Goal: Navigation & Orientation: Find specific page/section

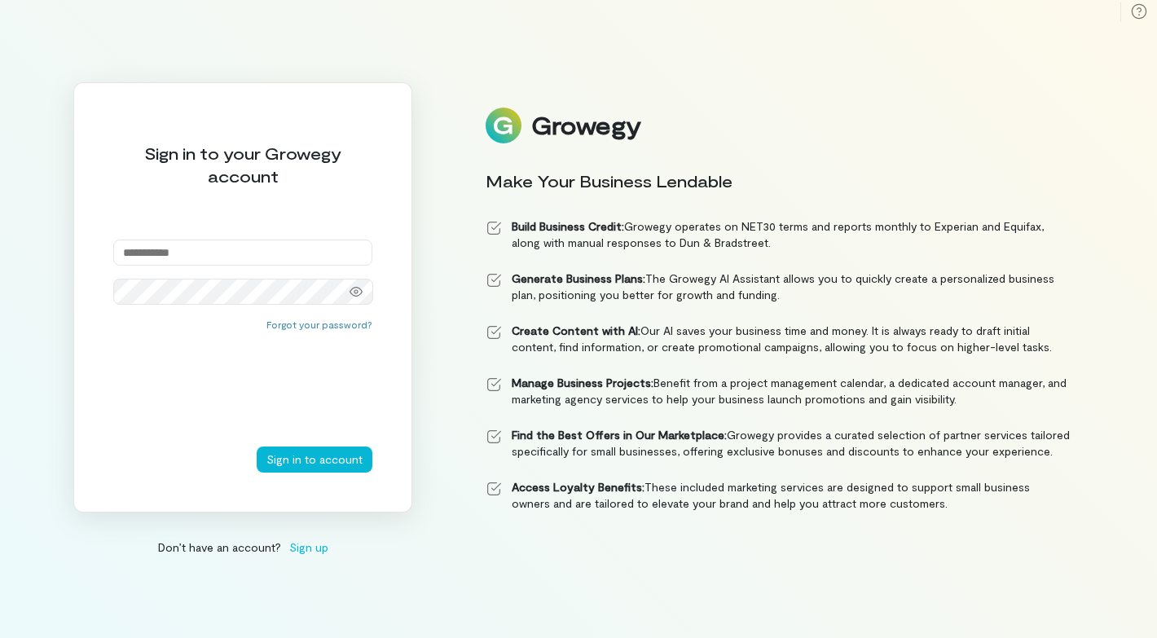
click at [162, 262] on input "email" at bounding box center [242, 252] width 259 height 26
type input "**********"
click at [363, 281] on div at bounding box center [356, 291] width 33 height 23
click at [319, 457] on button "Sign in to account" at bounding box center [315, 459] width 116 height 26
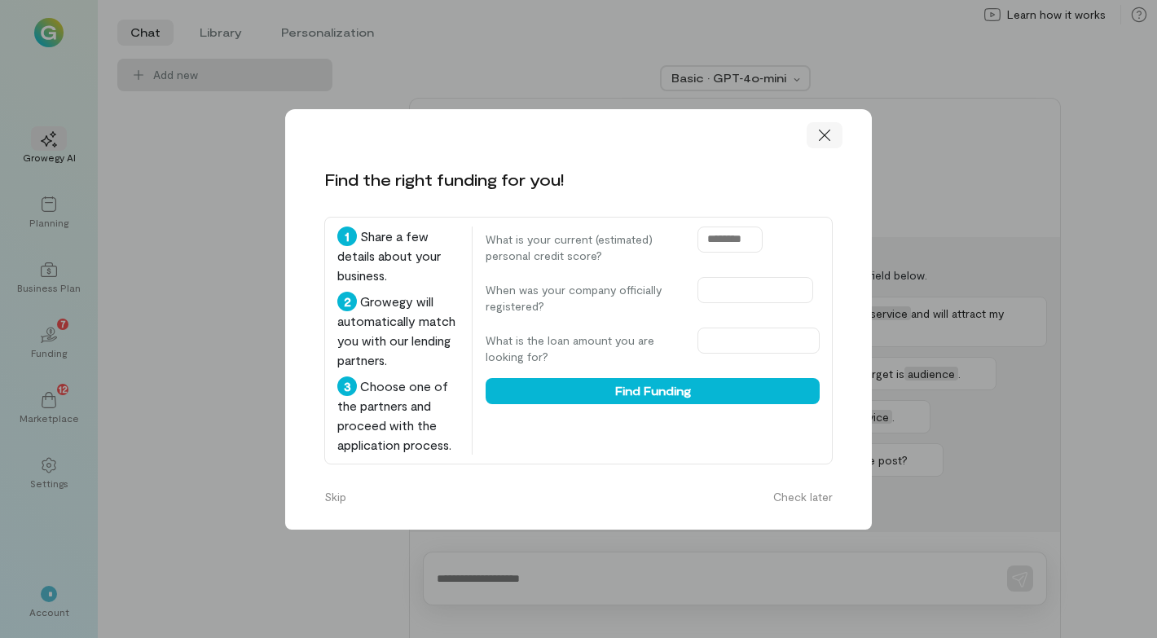
click at [828, 133] on icon at bounding box center [824, 135] width 16 height 16
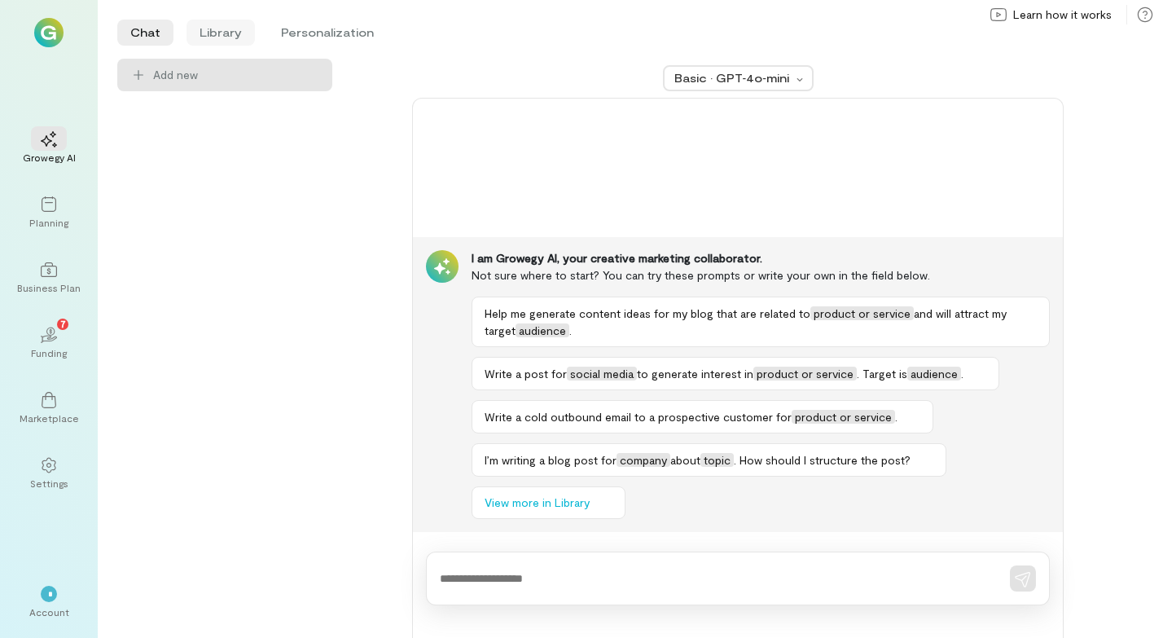
click at [225, 33] on li "Library" at bounding box center [221, 33] width 68 height 26
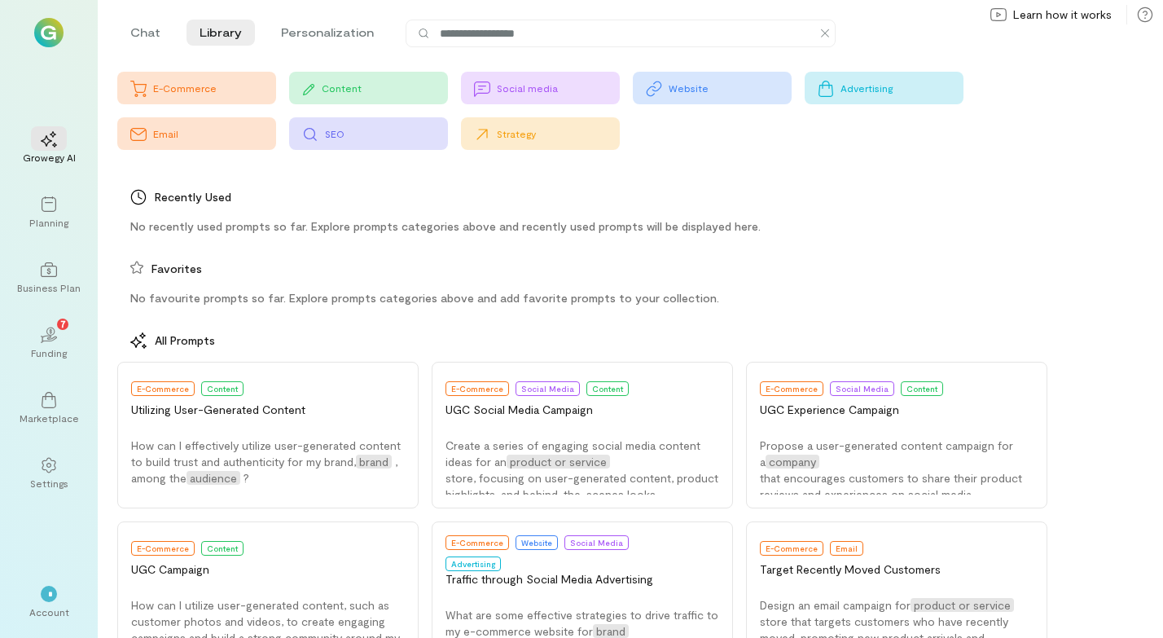
click at [391, 87] on div "Content" at bounding box center [385, 87] width 126 height 13
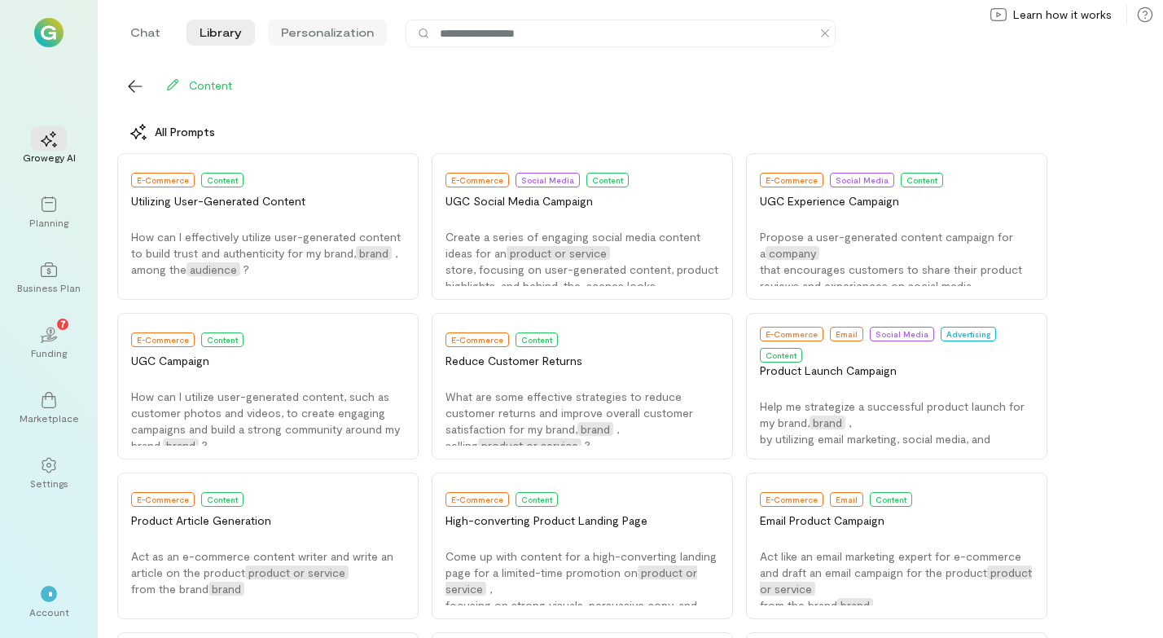
click at [316, 34] on li "Personalization" at bounding box center [327, 33] width 119 height 26
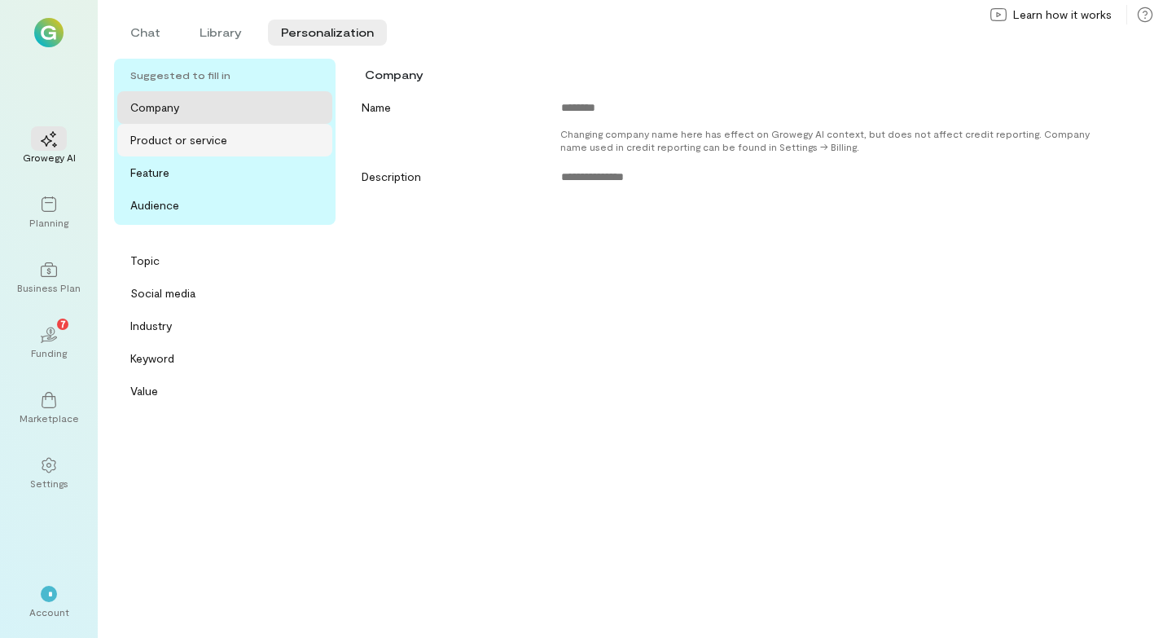
click at [196, 139] on div "Product or service" at bounding box center [178, 140] width 97 height 16
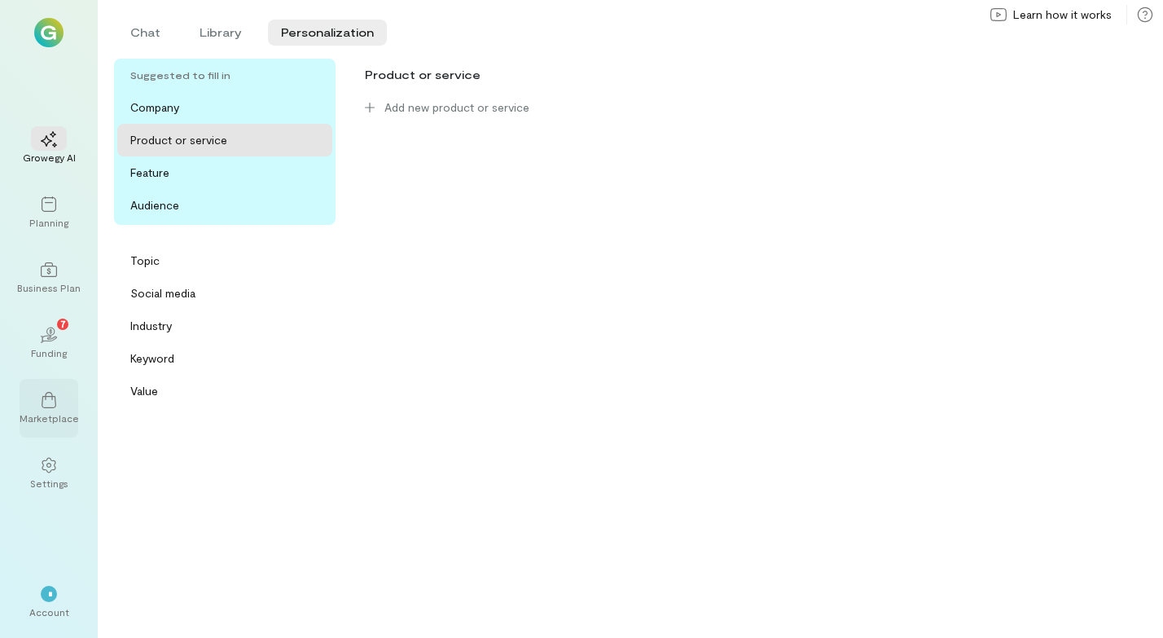
click at [52, 410] on div at bounding box center [49, 399] width 36 height 24
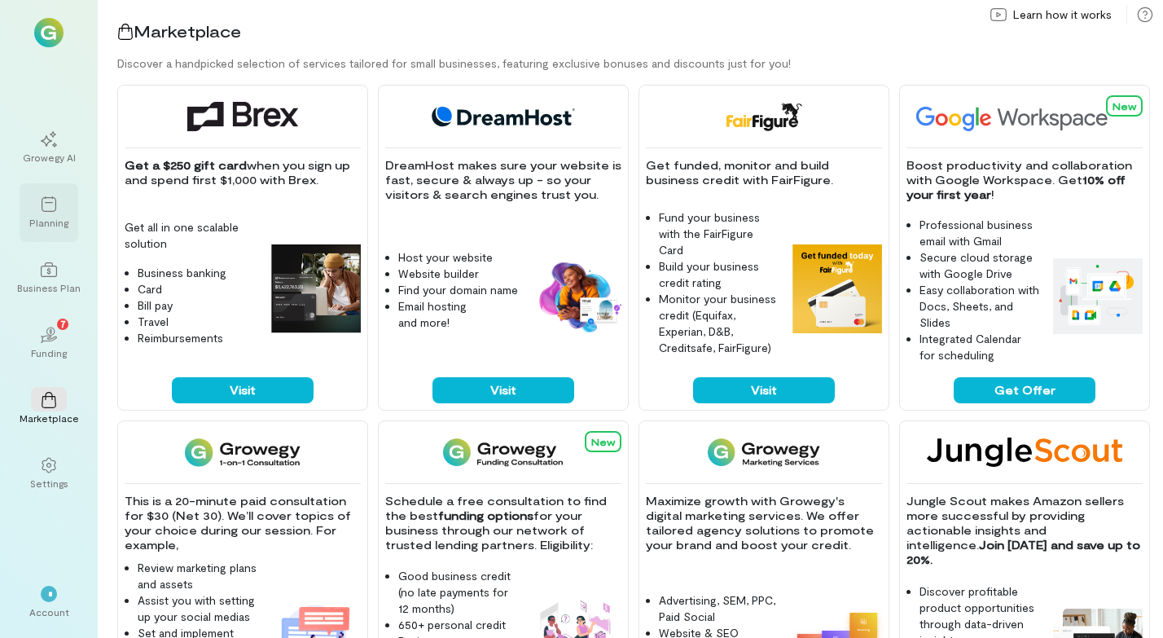
click at [60, 217] on div "Planning" at bounding box center [48, 222] width 39 height 13
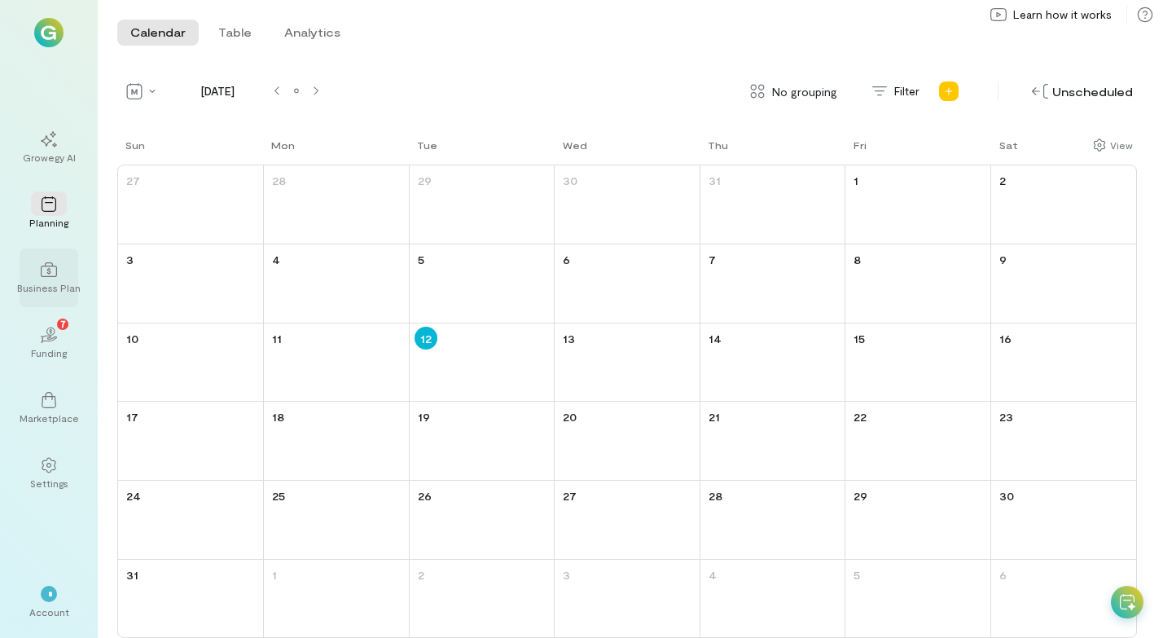
click at [35, 278] on div at bounding box center [49, 269] width 36 height 24
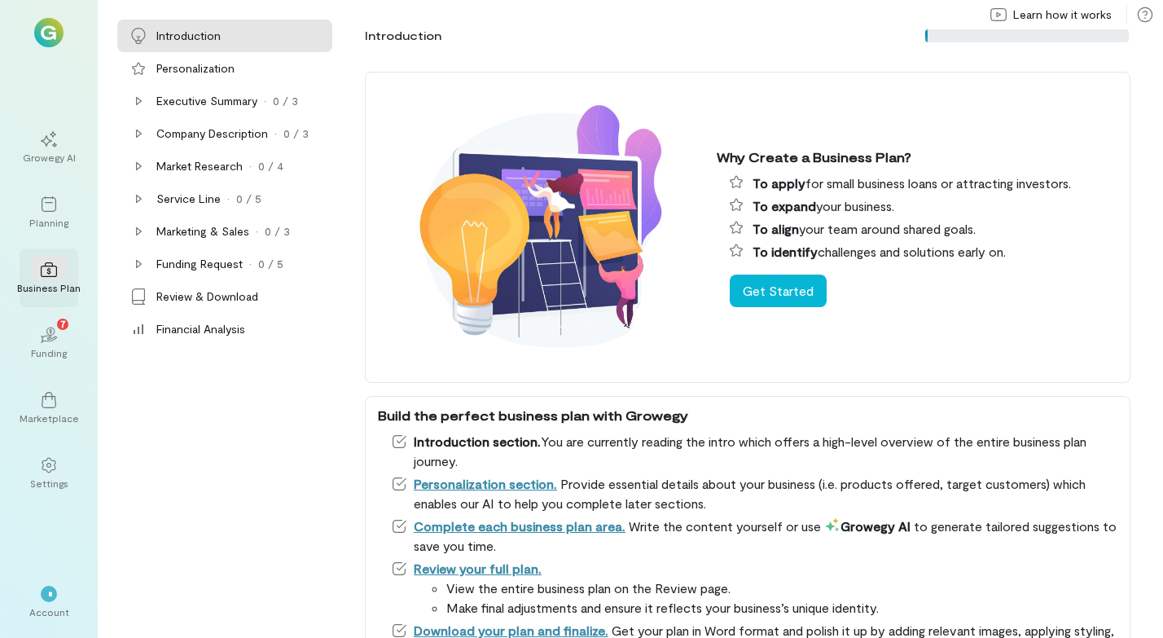
click at [35, 278] on div at bounding box center [49, 269] width 36 height 24
click at [47, 205] on icon at bounding box center [49, 204] width 16 height 16
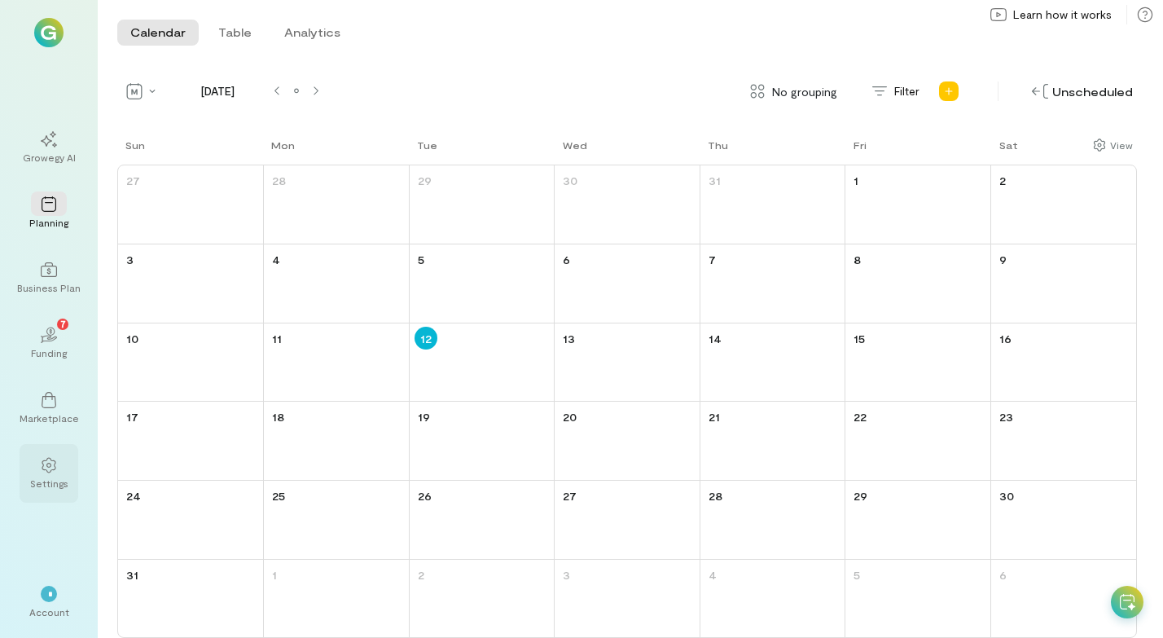
click at [44, 468] on icon at bounding box center [49, 465] width 16 height 16
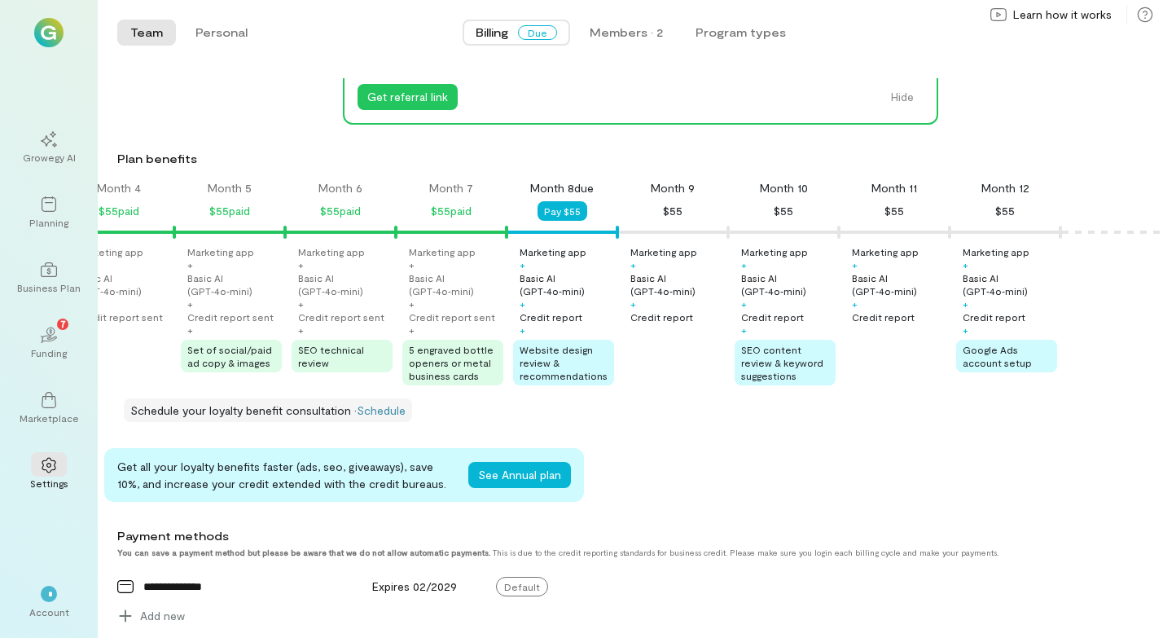
scroll to position [0, 391]
click at [371, 417] on link "Schedule" at bounding box center [381, 410] width 49 height 14
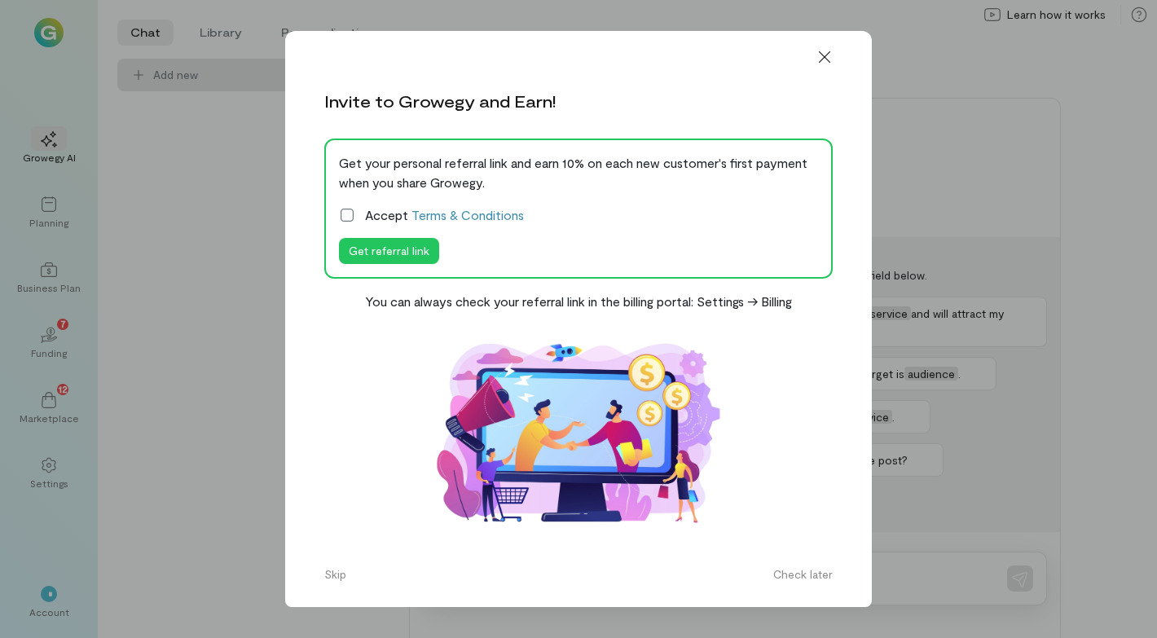
click at [352, 208] on icon at bounding box center [347, 215] width 16 height 16
click at [834, 51] on div at bounding box center [824, 57] width 36 height 26
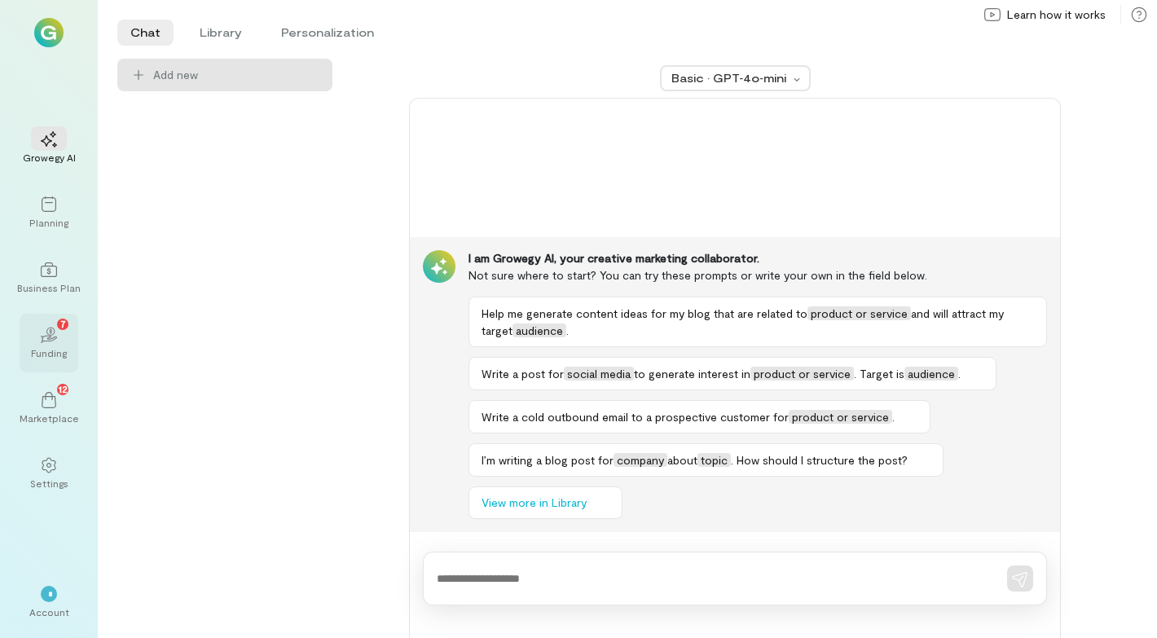
click at [47, 349] on div "Funding" at bounding box center [49, 352] width 36 height 13
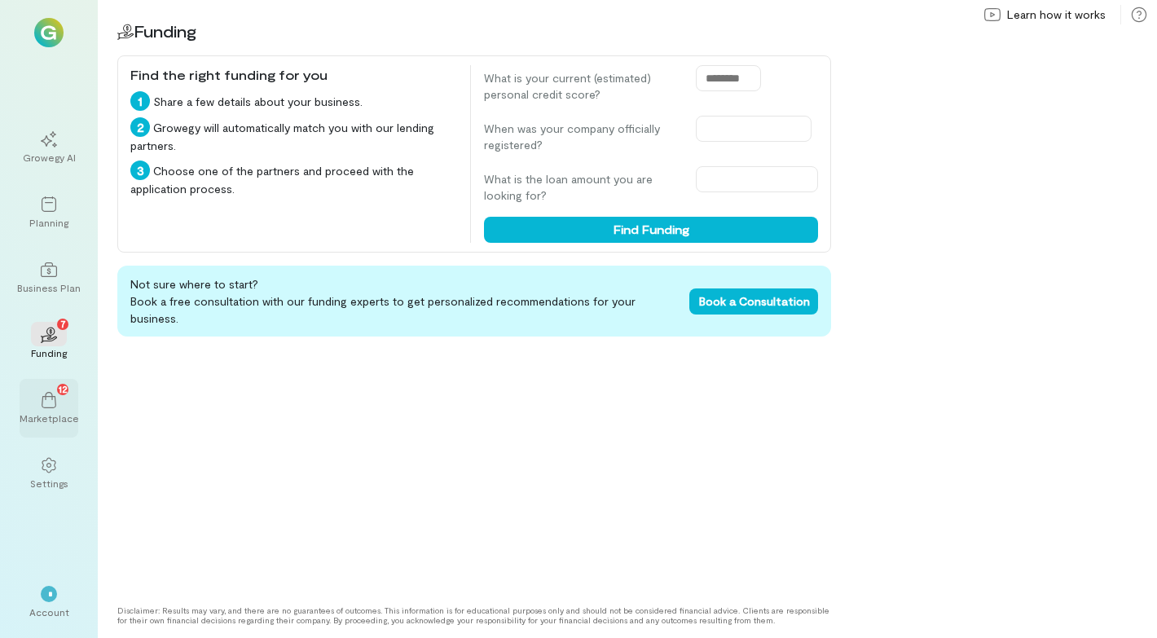
click at [50, 424] on div "Marketplace" at bounding box center [49, 417] width 59 height 13
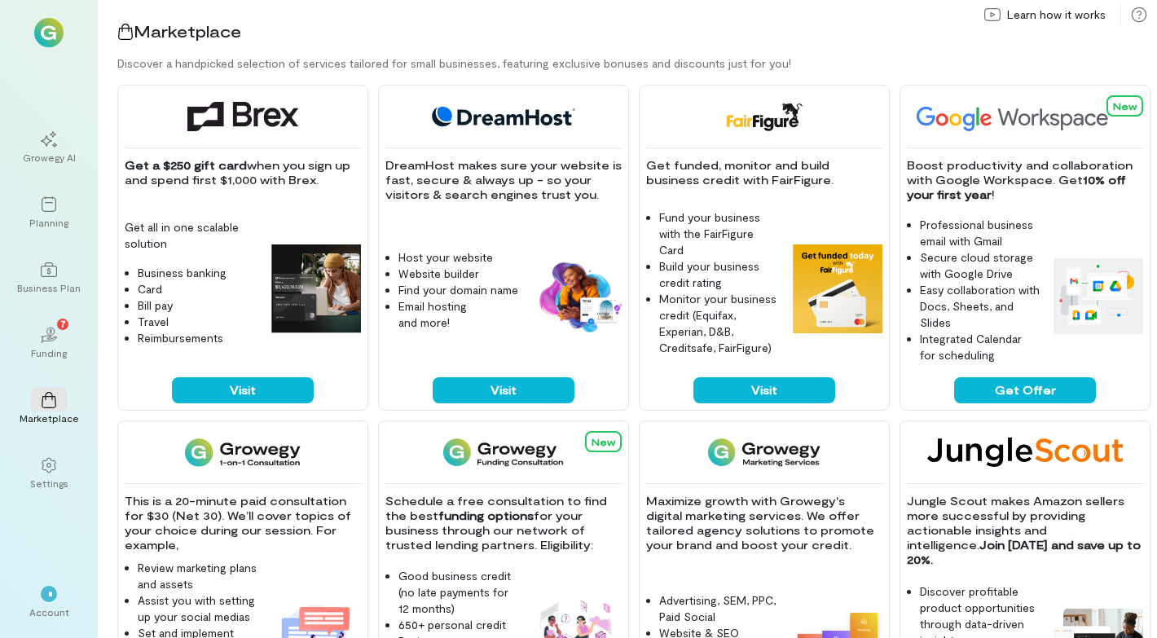
click at [46, 35] on img at bounding box center [48, 32] width 29 height 29
click at [1002, 139] on div "Get a $250 gift card when you sign up and spend first $1,000 with Brex. Get all…" at bounding box center [636, 361] width 1039 height 553
click at [51, 206] on icon at bounding box center [49, 204] width 16 height 16
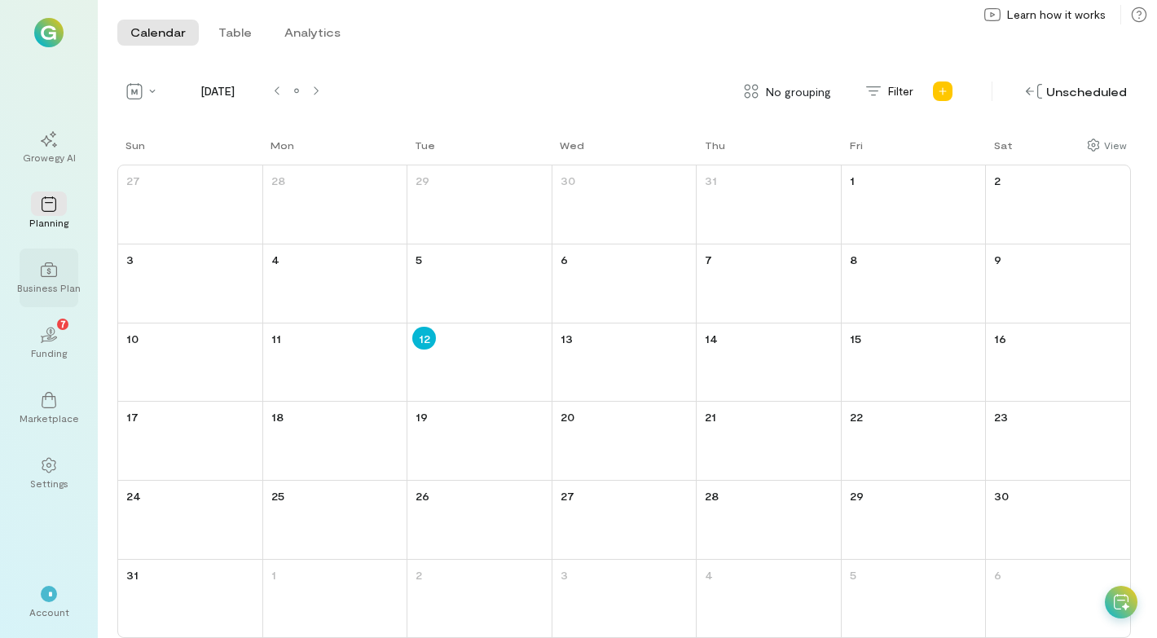
click at [52, 282] on div "Business Plan" at bounding box center [49, 287] width 64 height 13
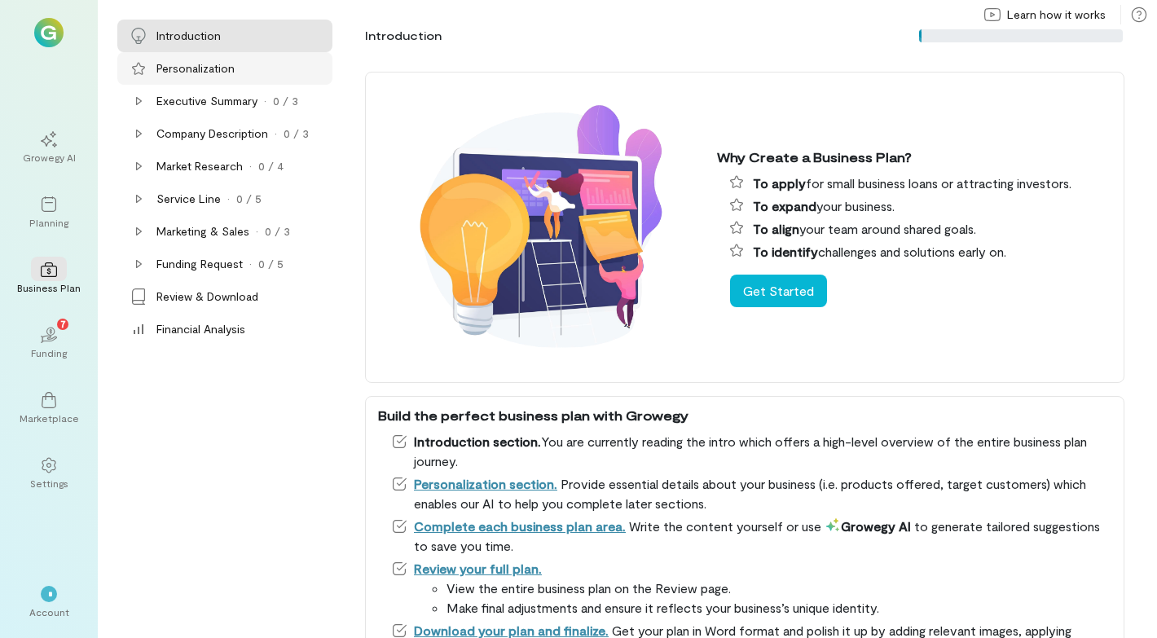
click at [186, 75] on div "Personalization" at bounding box center [195, 68] width 78 height 16
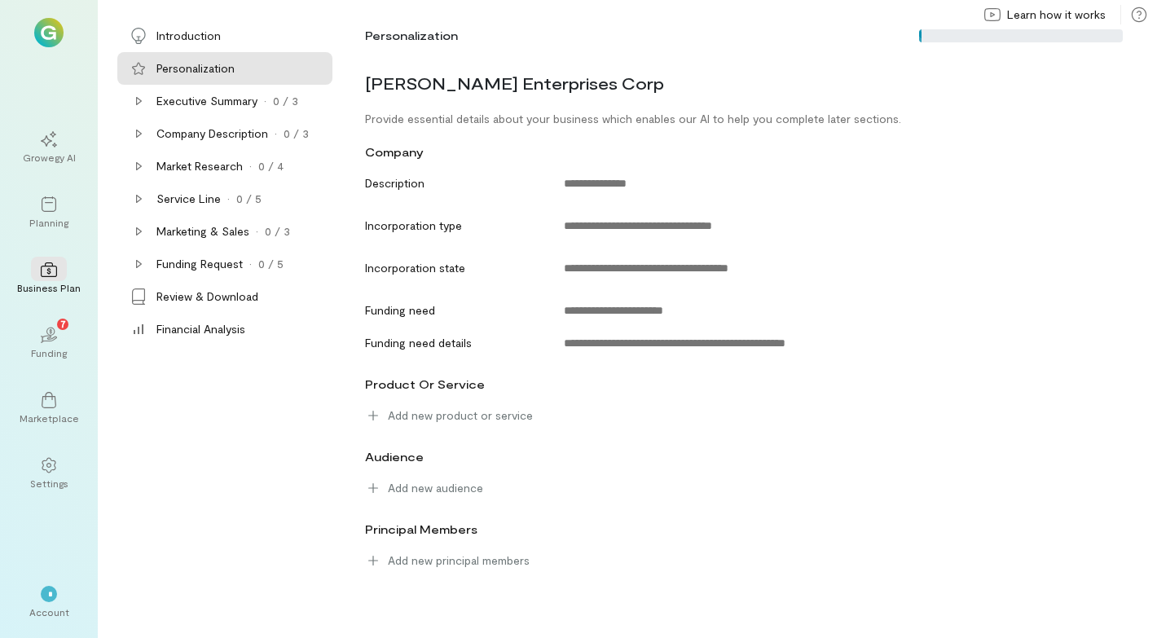
click at [47, 33] on img at bounding box center [48, 32] width 29 height 29
click at [40, 155] on div "Growegy AI" at bounding box center [49, 157] width 53 height 13
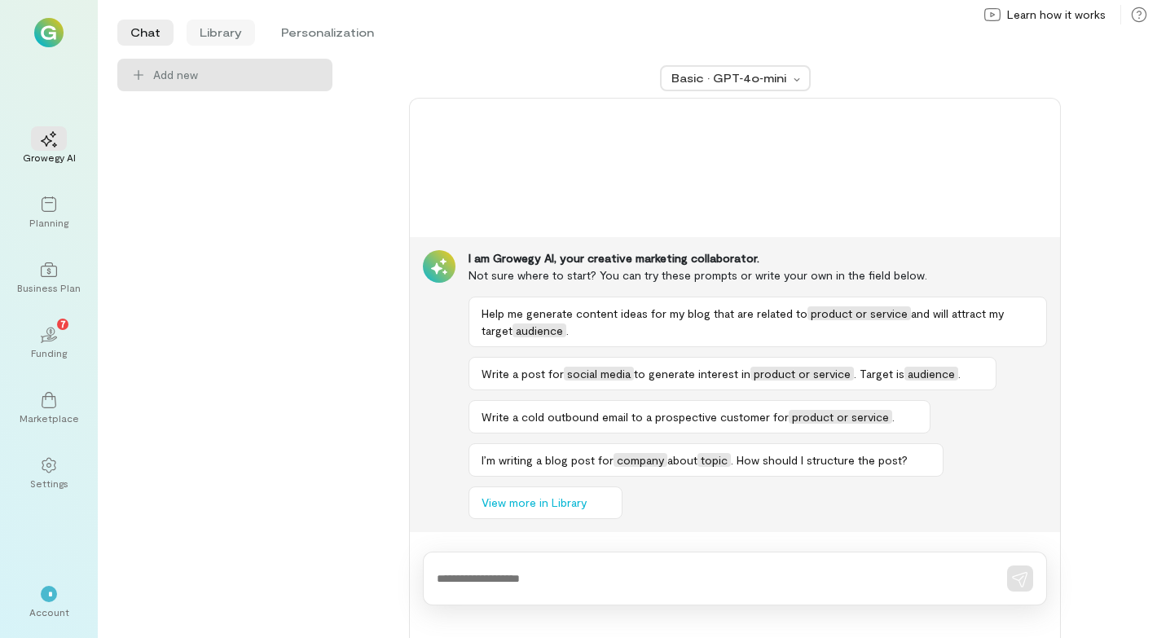
click at [214, 33] on li "Library" at bounding box center [221, 33] width 68 height 26
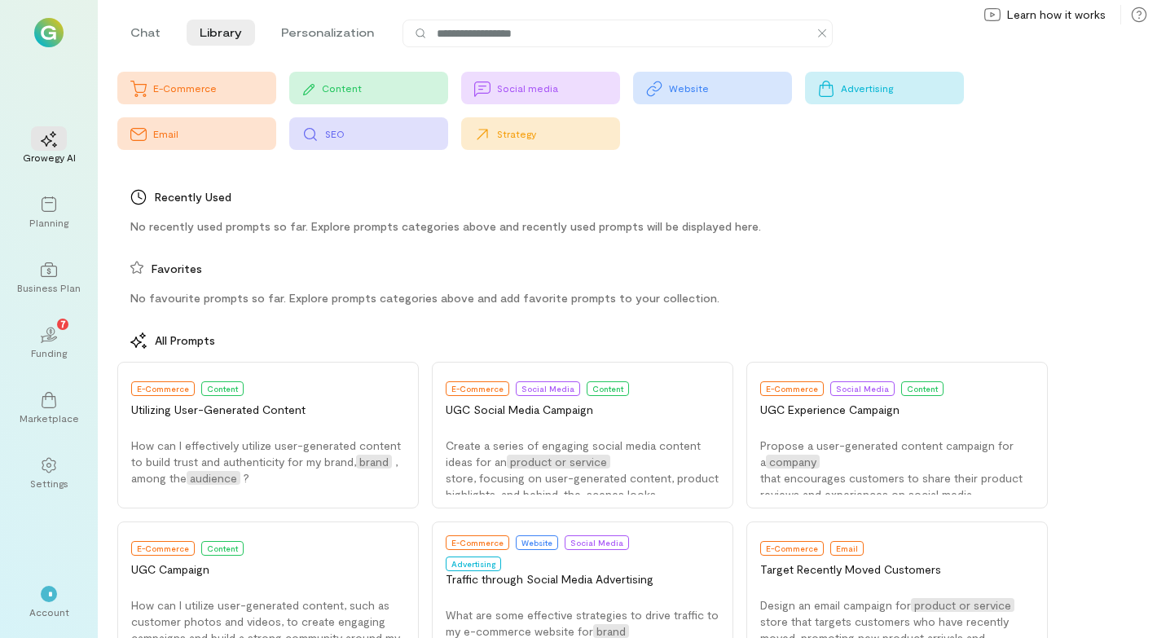
click at [366, 136] on div "SEO" at bounding box center [386, 133] width 123 height 13
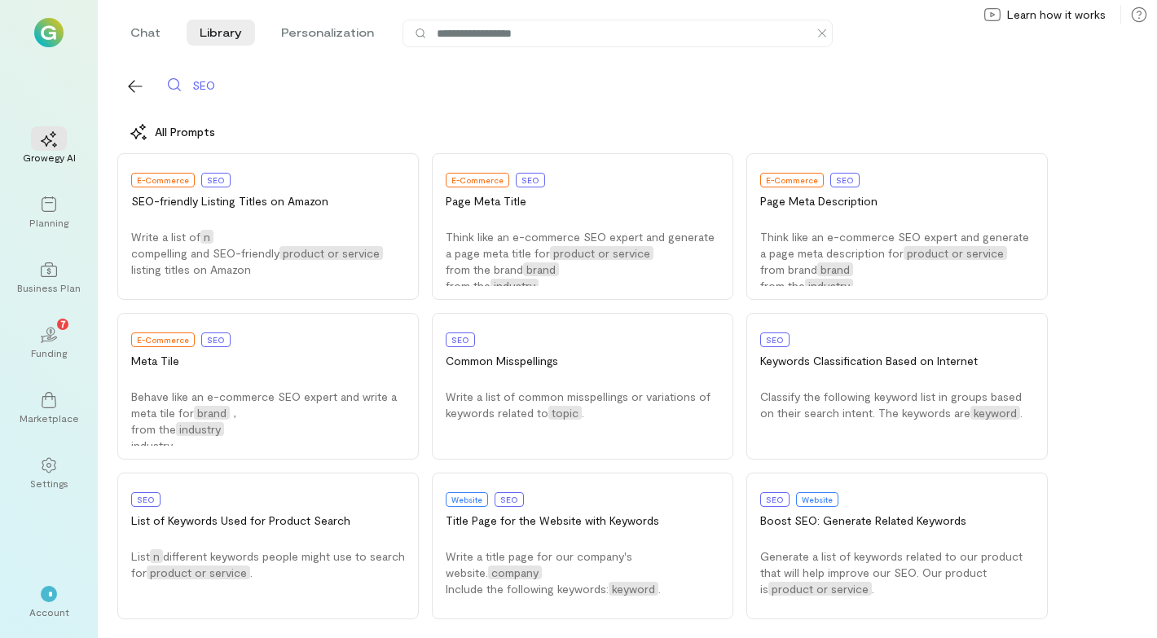
scroll to position [7, 0]
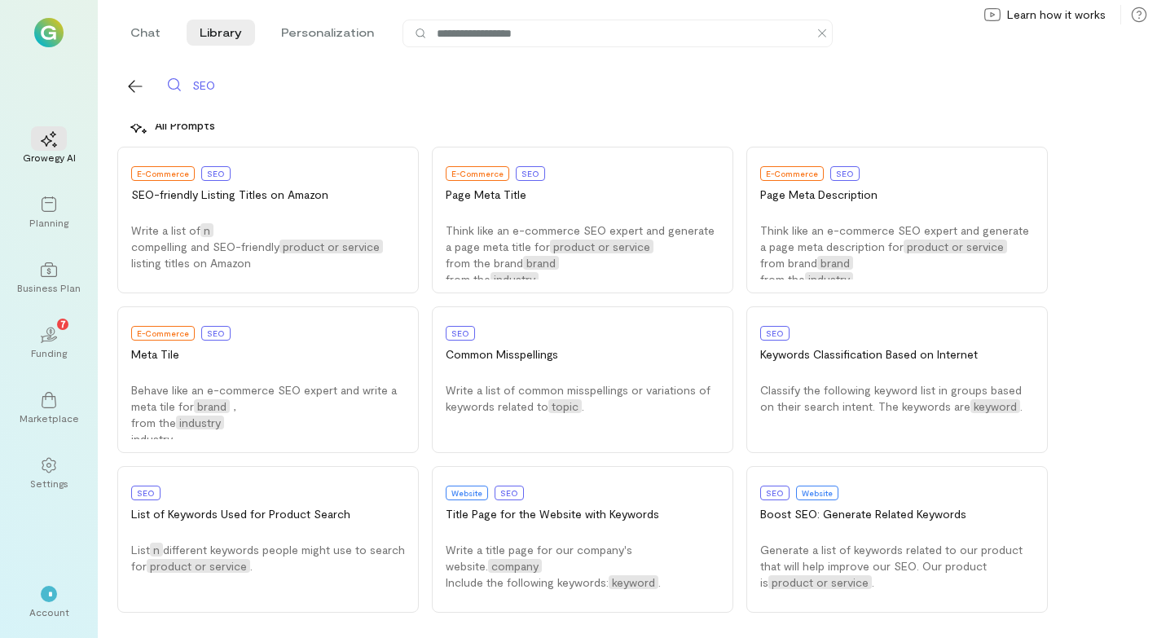
click at [46, 30] on img at bounding box center [48, 32] width 29 height 29
click at [49, 210] on icon at bounding box center [49, 204] width 16 height 16
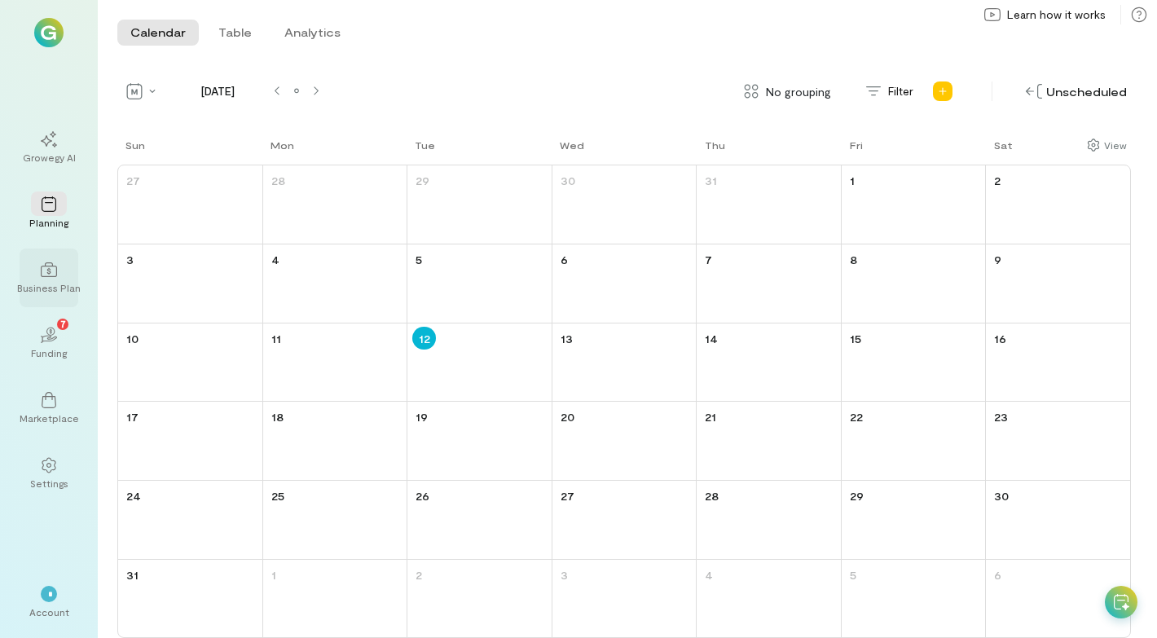
click at [45, 273] on icon at bounding box center [49, 269] width 16 height 16
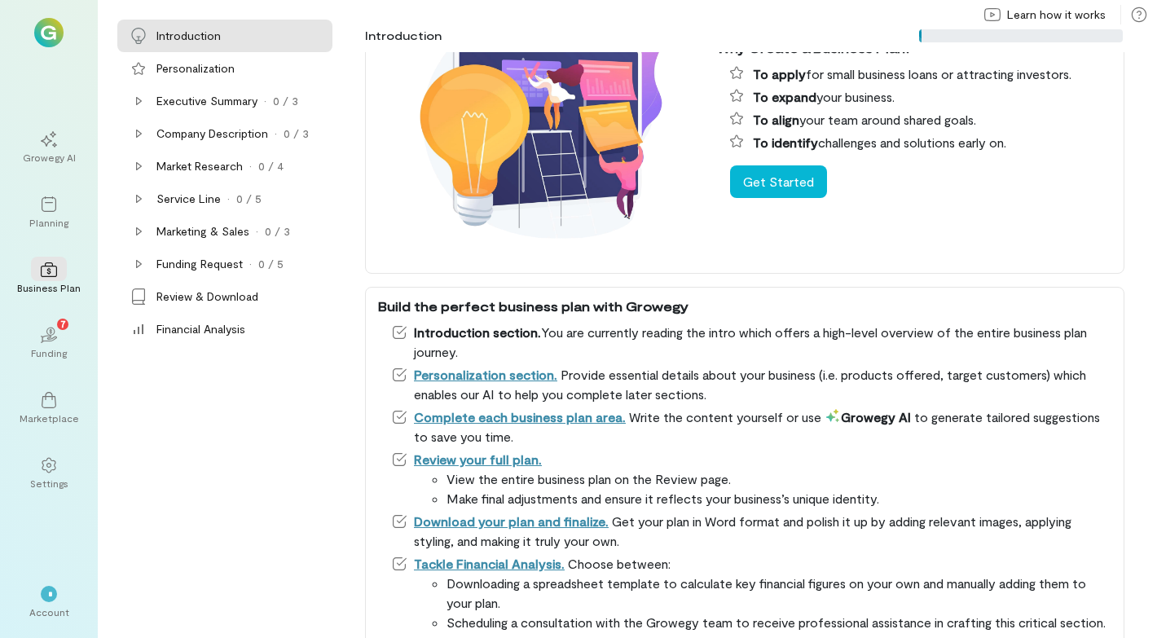
scroll to position [210, 0]
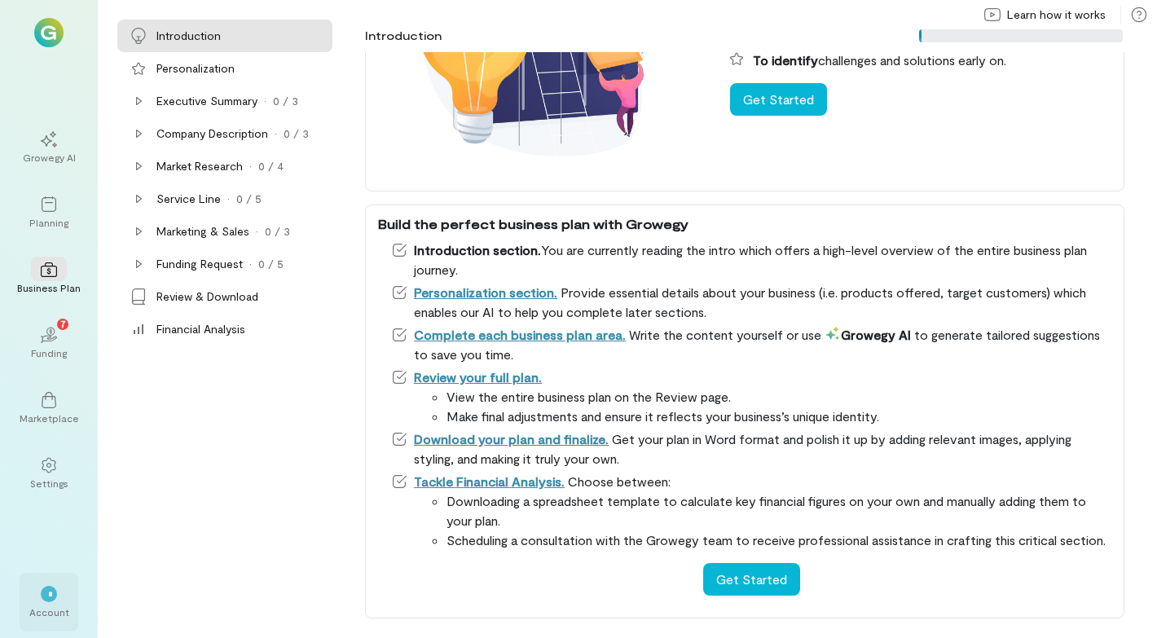
click at [52, 595] on div "*" at bounding box center [49, 594] width 16 height 16
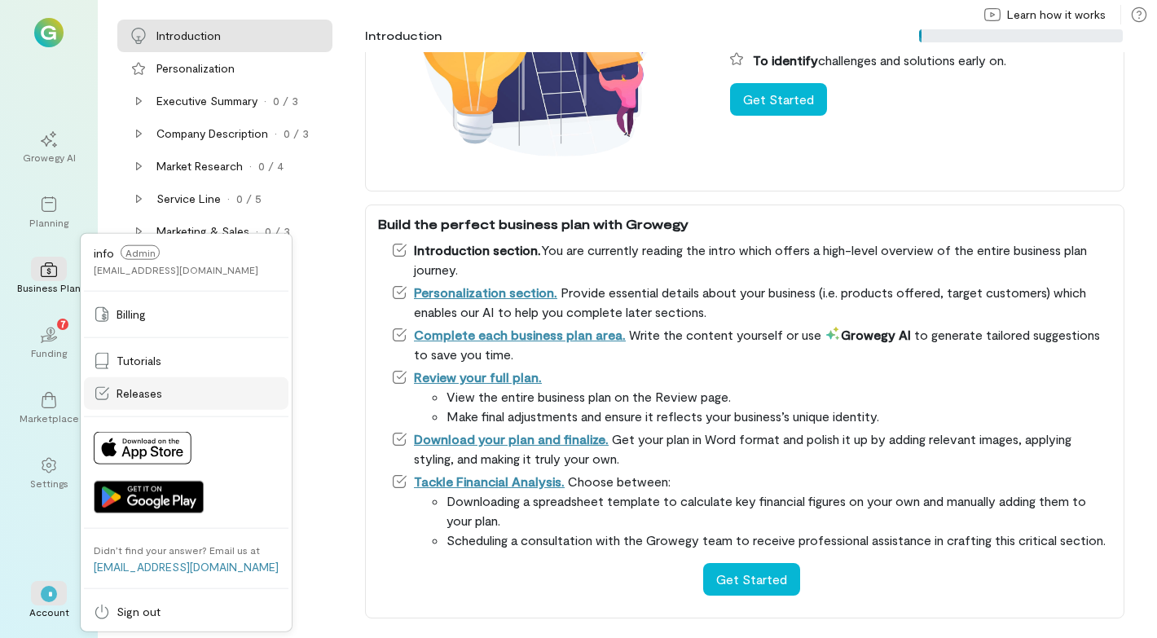
click at [157, 385] on link "Releases" at bounding box center [186, 393] width 204 height 33
